Goal: Use online tool/utility: Utilize a website feature to perform a specific function

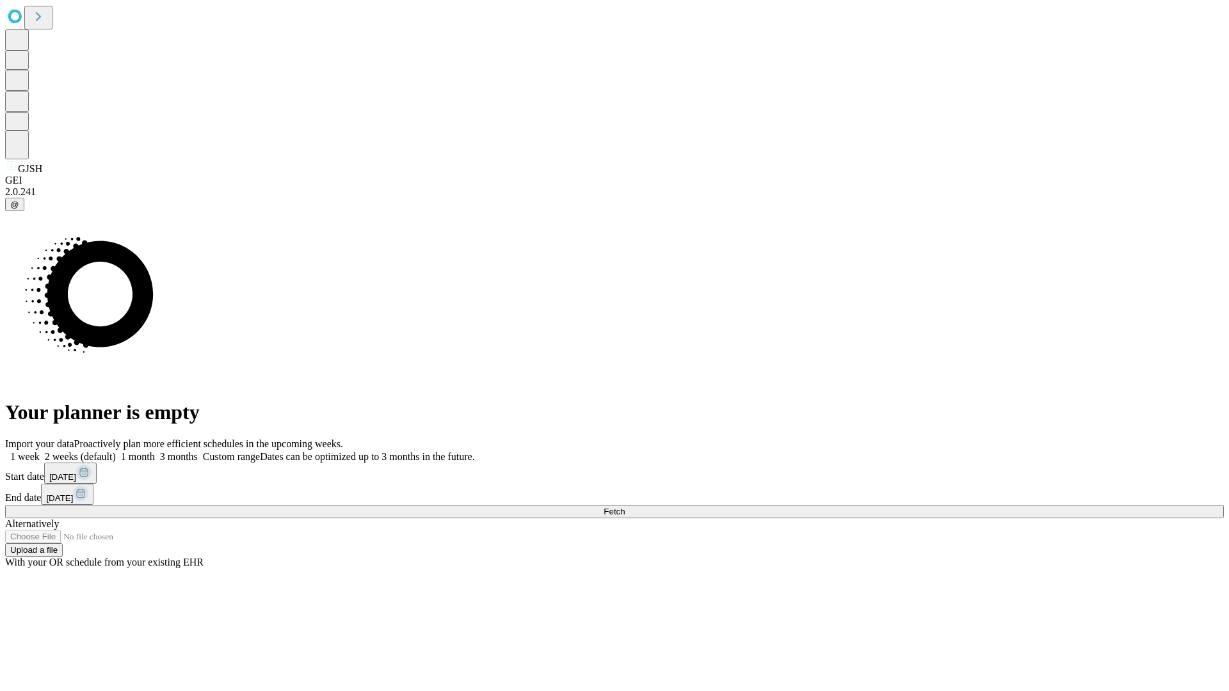
click at [625, 507] on span "Fetch" at bounding box center [613, 512] width 21 height 10
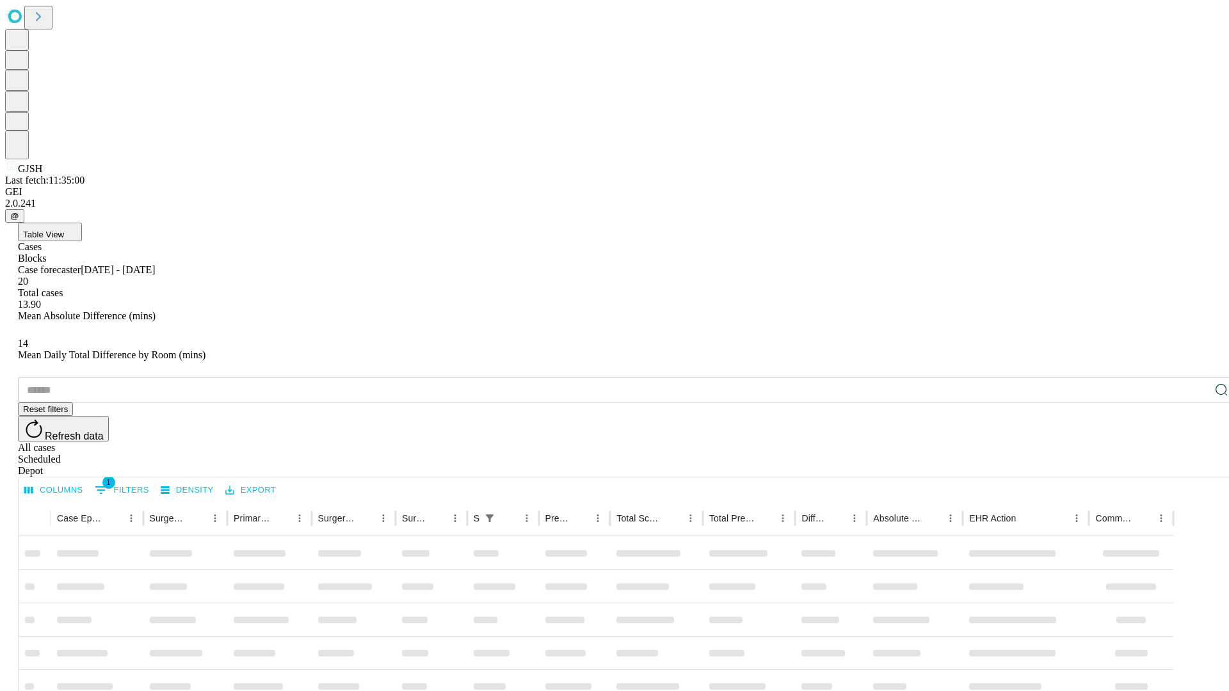
click at [64, 230] on span "Table View" at bounding box center [43, 235] width 41 height 10
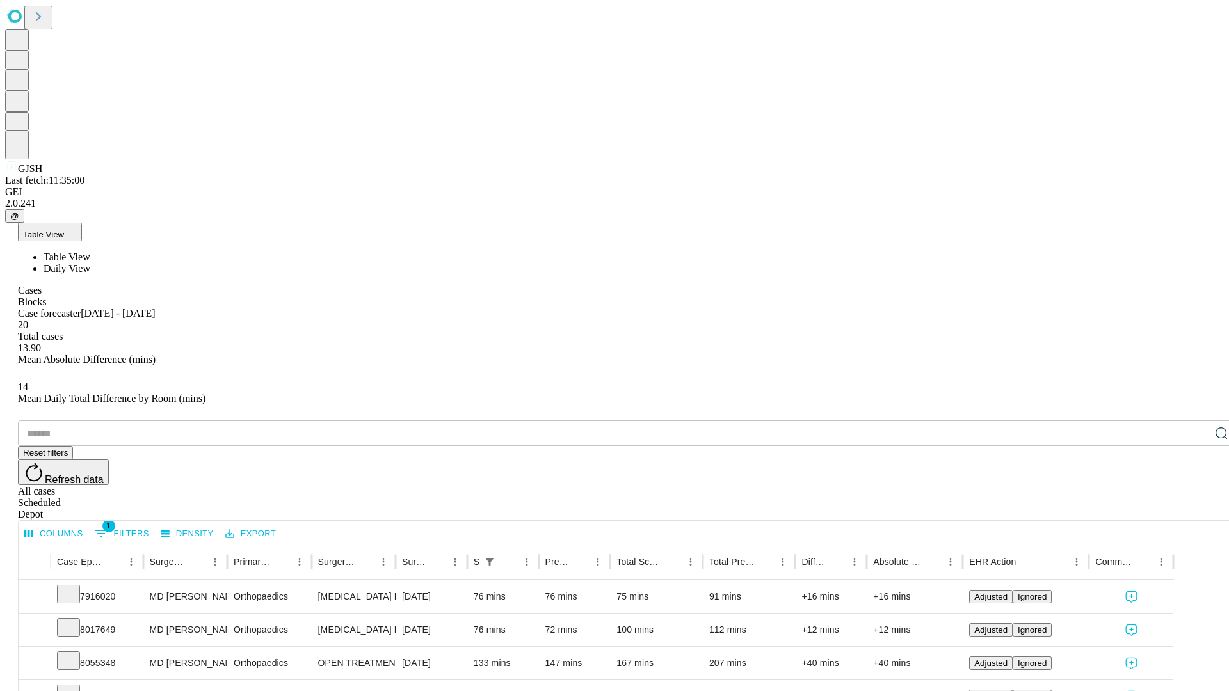
click at [90, 263] on span "Daily View" at bounding box center [67, 268] width 47 height 11
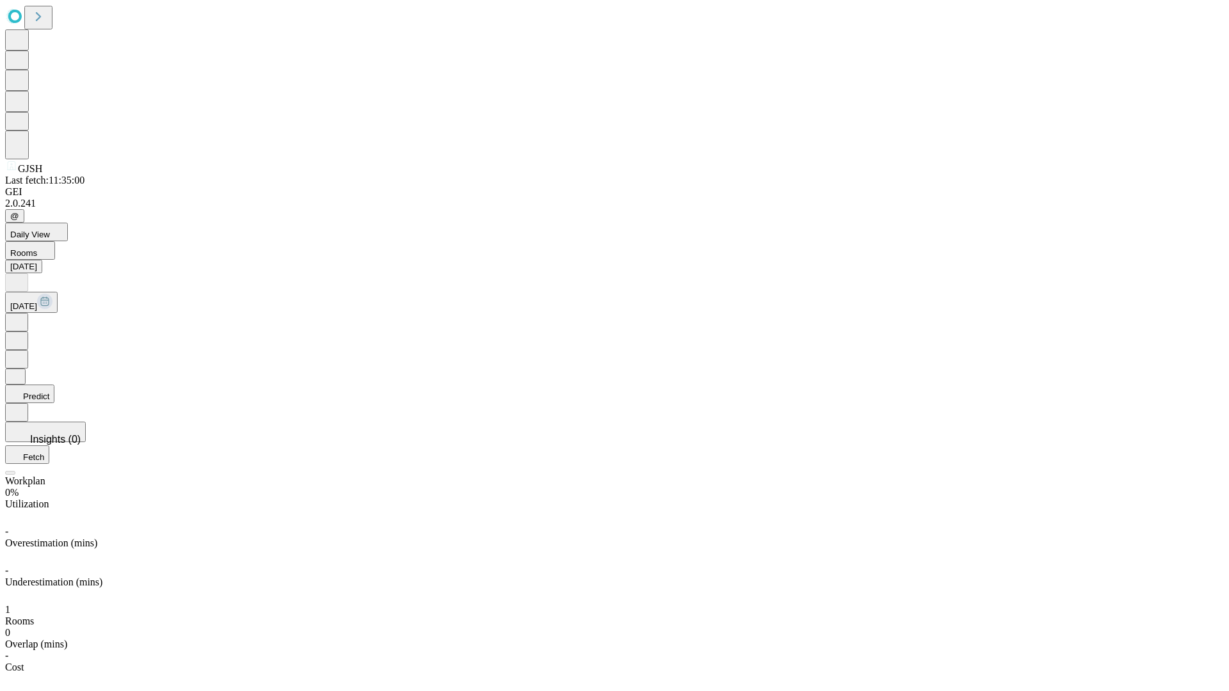
click at [54, 385] on button "Predict" at bounding box center [29, 394] width 49 height 19
